Goal: Information Seeking & Learning: Learn about a topic

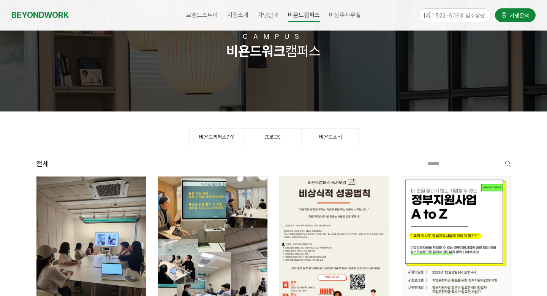
scroll to position [49, 0]
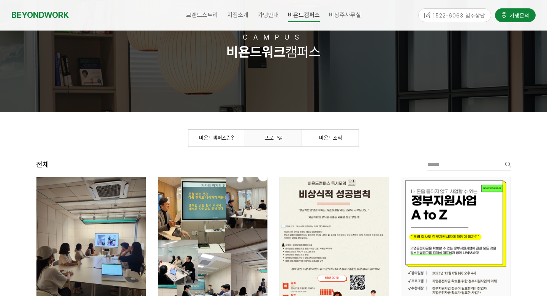
click at [262, 136] on link "프로그램" at bounding box center [273, 138] width 57 height 17
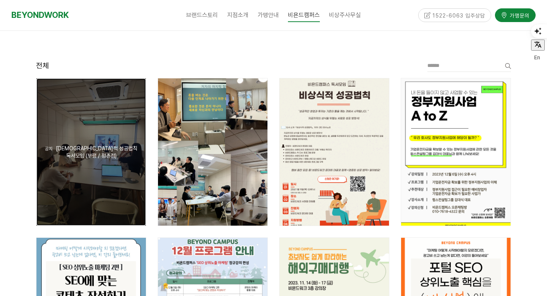
click at [96, 135] on div "공지 비상식적 [DEMOGRAPHIC_DATA]법칙 독서모임 (부평 / 평촌점)" at bounding box center [90, 151] width 109 height 147
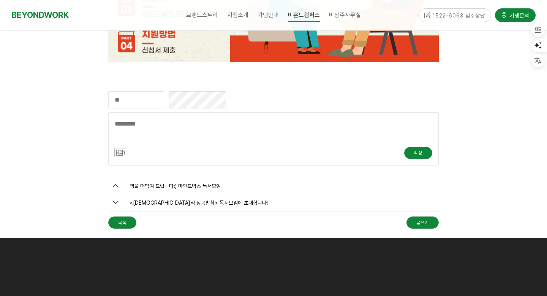
scroll to position [703, 0]
